Goal: Task Accomplishment & Management: Use online tool/utility

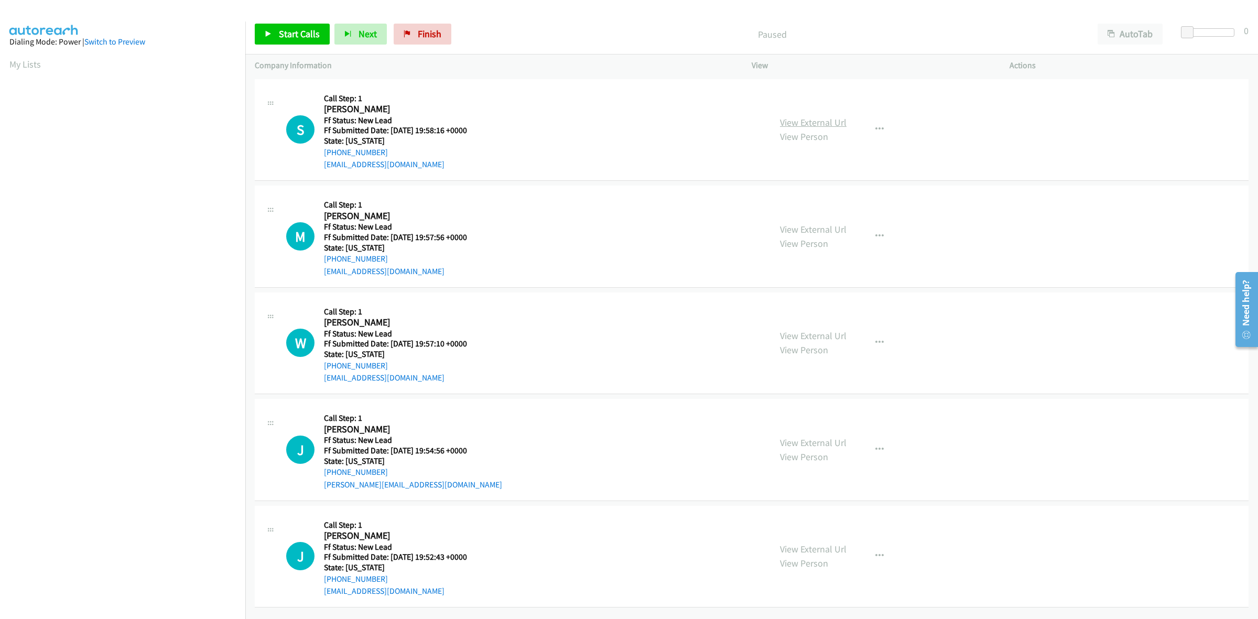
click at [839, 123] on link "View External Url" at bounding box center [813, 122] width 67 height 12
click at [829, 224] on link "View External Url" at bounding box center [813, 229] width 67 height 12
click at [834, 339] on link "View External Url" at bounding box center [813, 336] width 67 height 12
click at [803, 443] on link "View External Url" at bounding box center [813, 443] width 67 height 12
drag, startPoint x: 283, startPoint y: 34, endPoint x: 274, endPoint y: 33, distance: 9.6
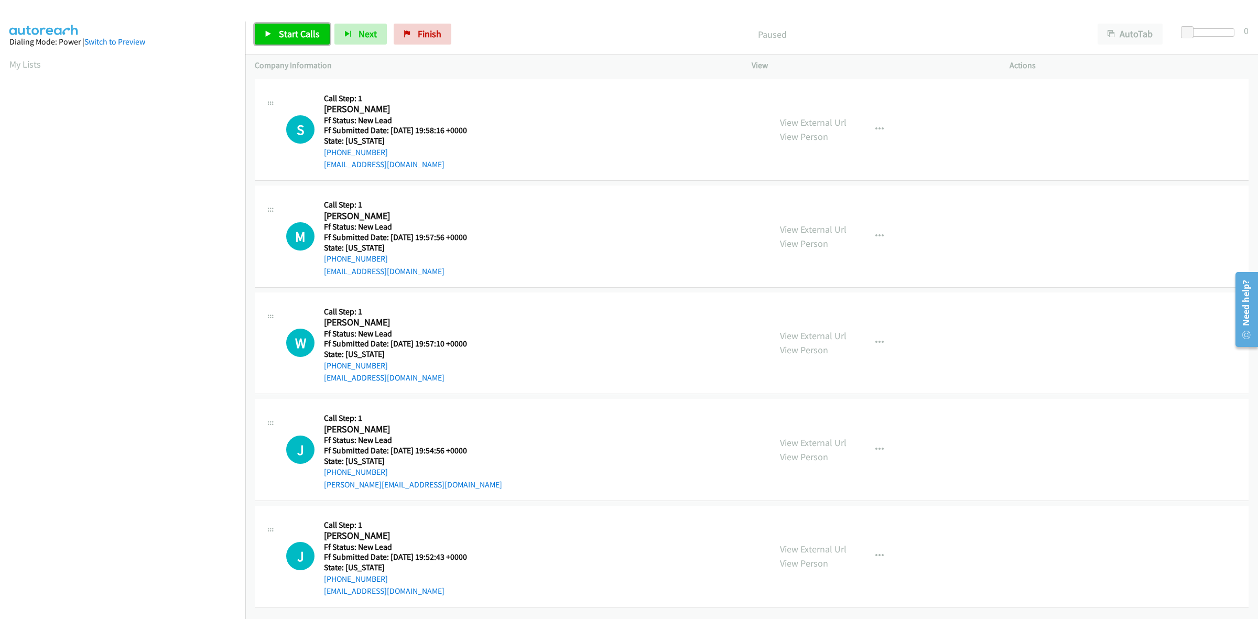
click at [283, 34] on span "Start Calls" at bounding box center [299, 34] width 41 height 12
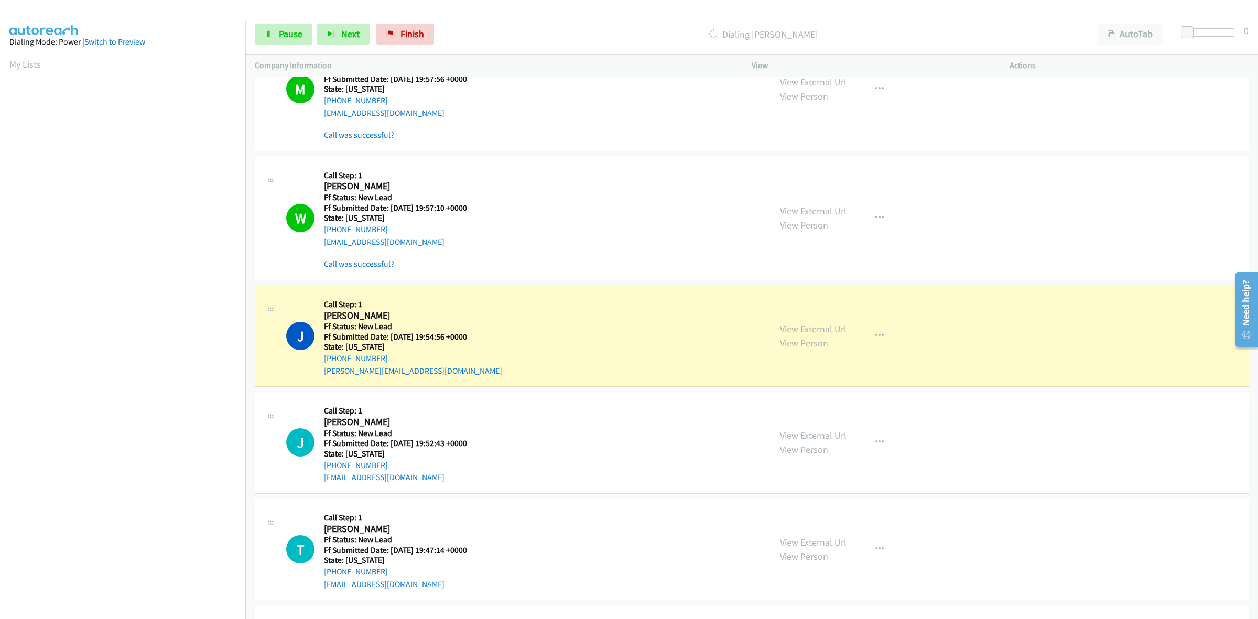
scroll to position [197, 0]
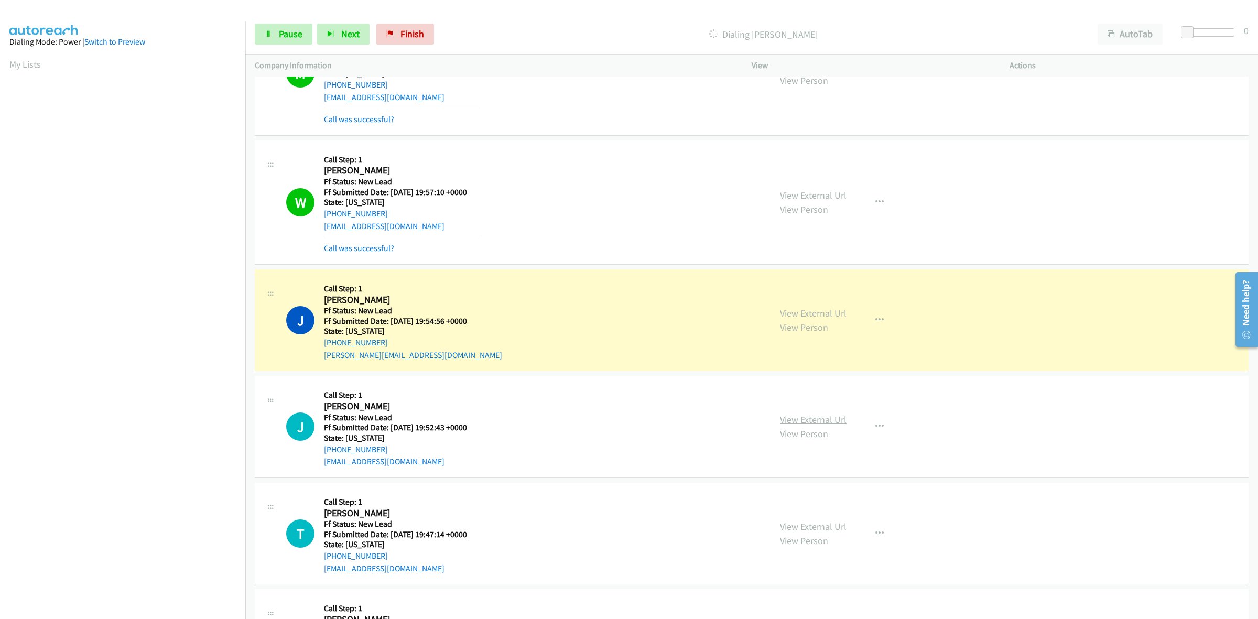
click at [814, 420] on link "View External Url" at bounding box center [813, 420] width 67 height 12
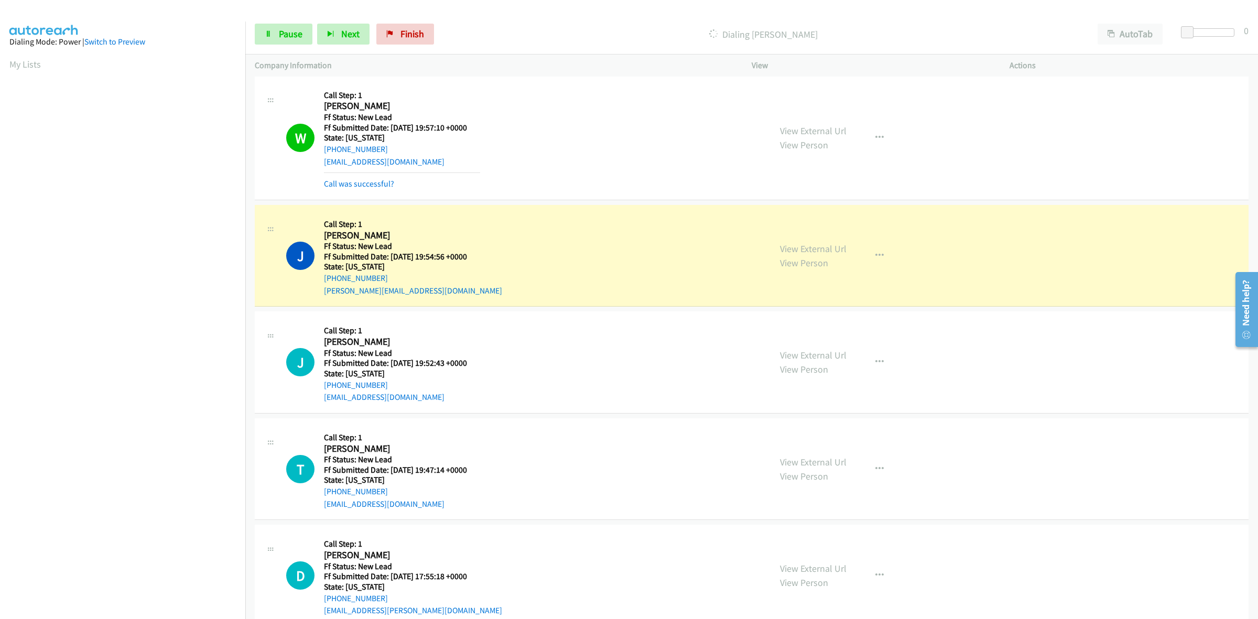
scroll to position [262, 0]
click at [793, 460] on link "View External Url" at bounding box center [813, 461] width 67 height 12
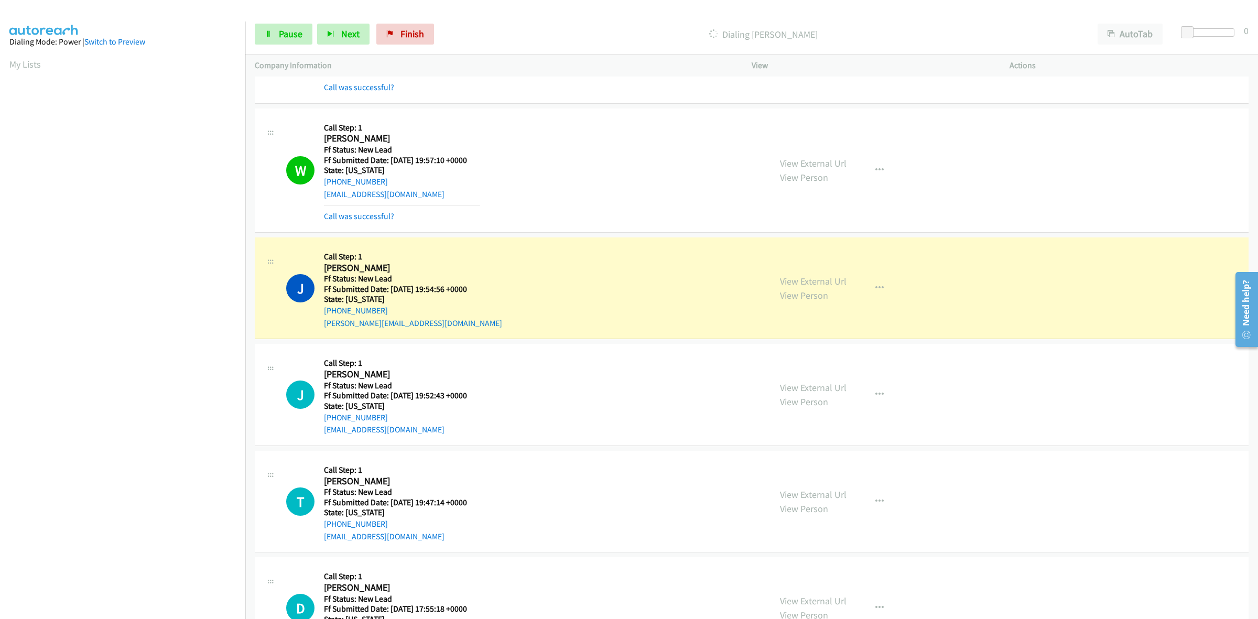
scroll to position [287, 0]
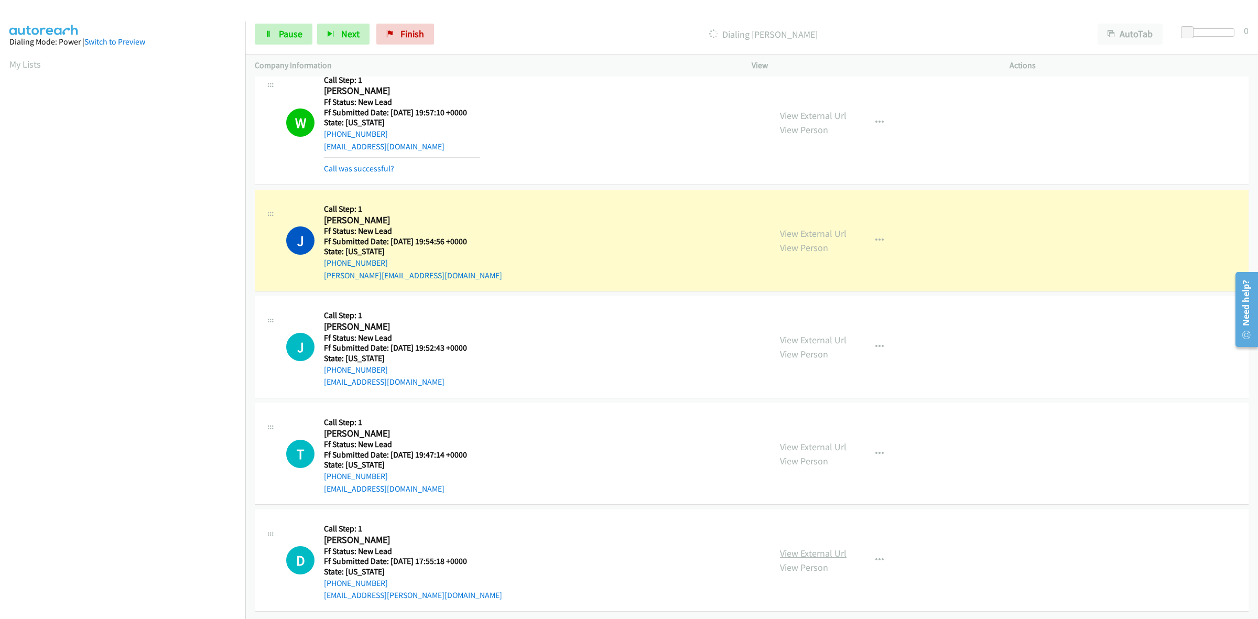
click at [821, 547] on link "View External Url" at bounding box center [813, 553] width 67 height 12
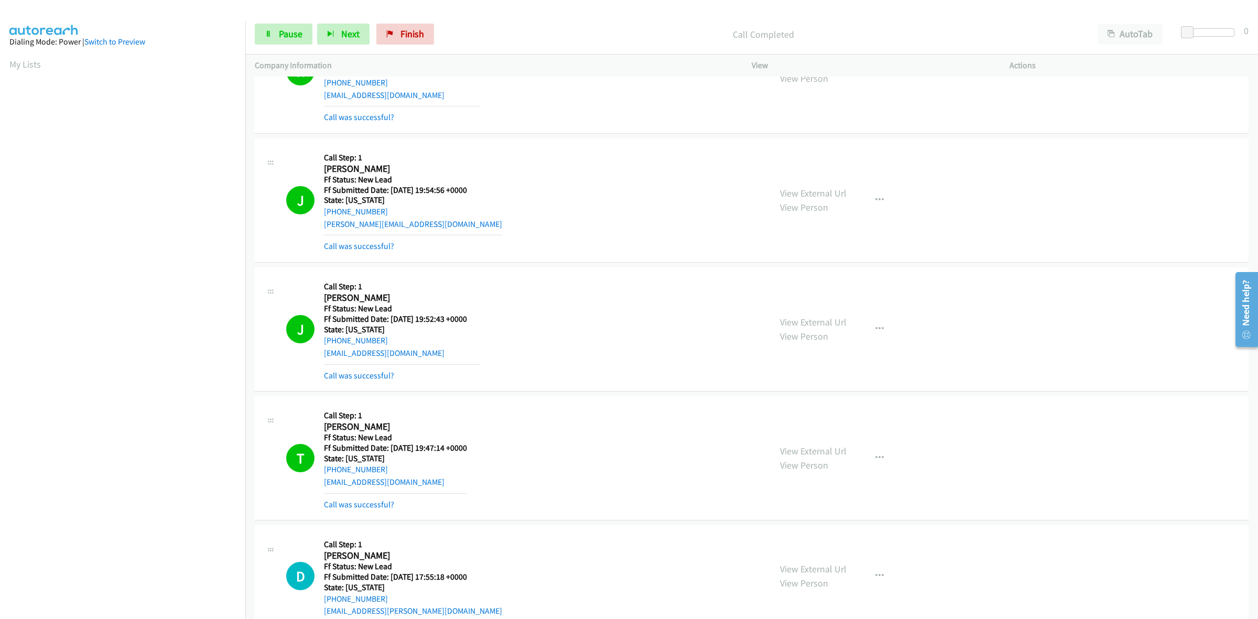
scroll to position [354, 0]
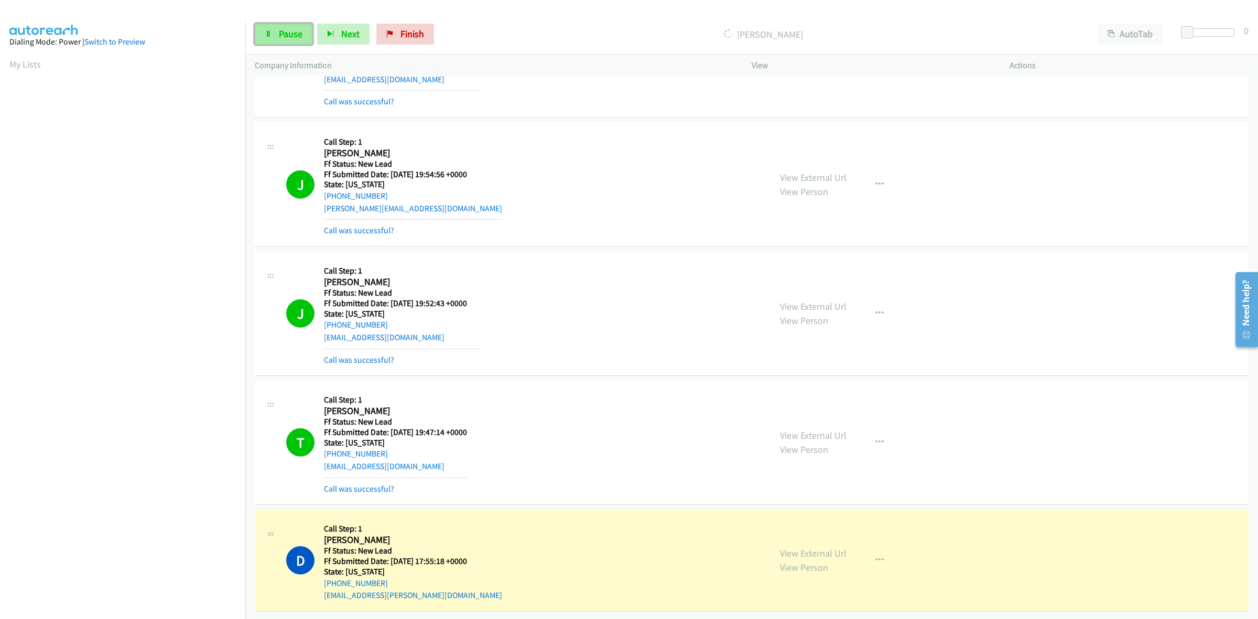
click at [284, 33] on span "Pause" at bounding box center [291, 34] width 24 height 12
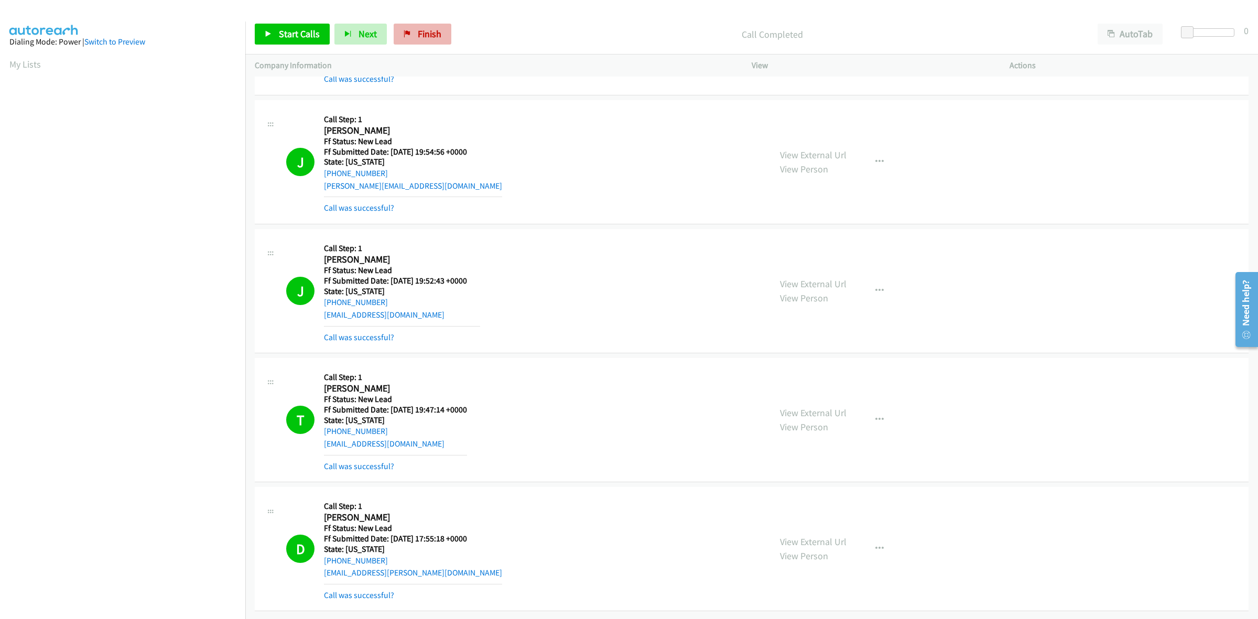
scroll to position [410, 0]
click at [435, 34] on span "Finish" at bounding box center [430, 34] width 24 height 12
